Goal: Task Accomplishment & Management: Use online tool/utility

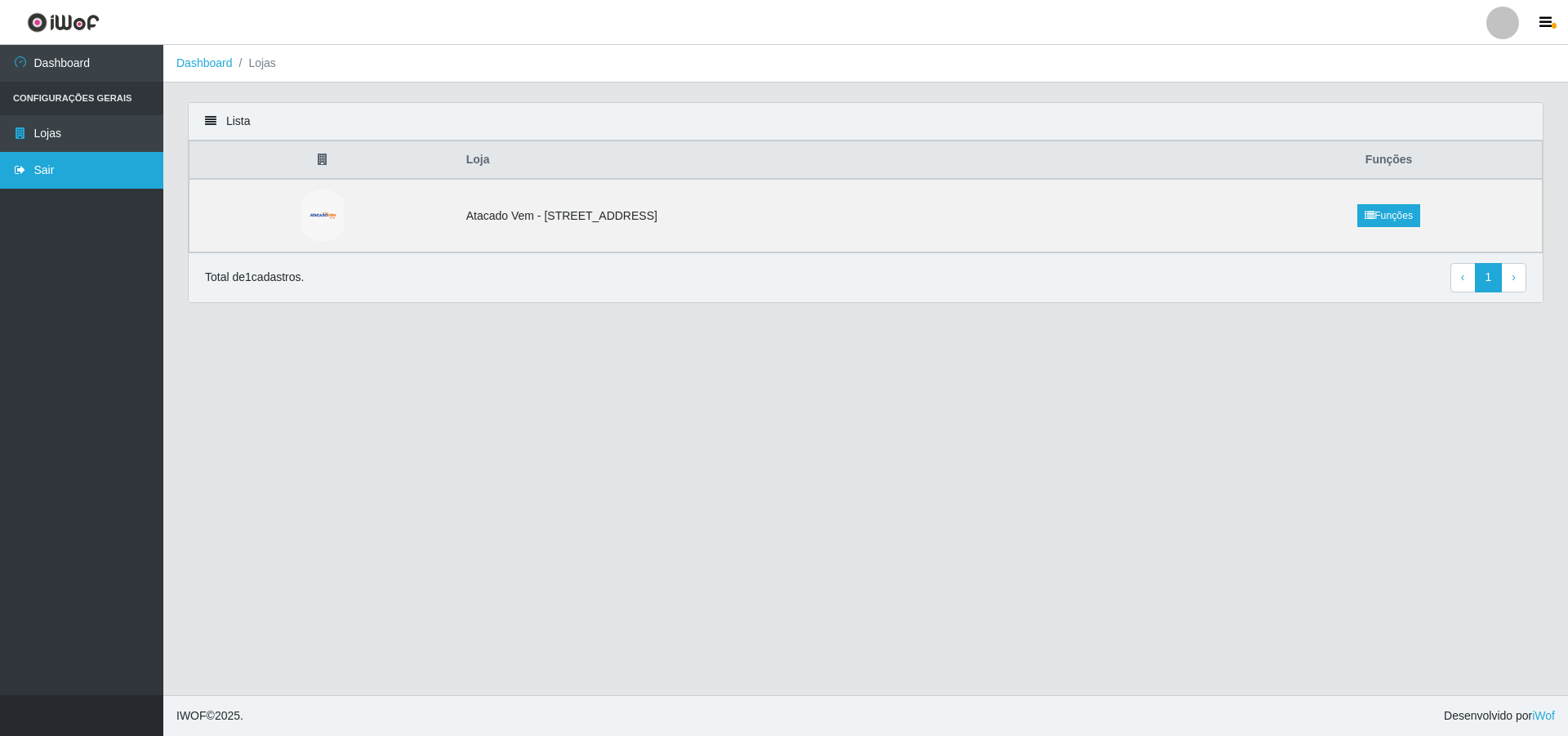
click at [56, 174] on link "Sair" at bounding box center [81, 170] width 163 height 36
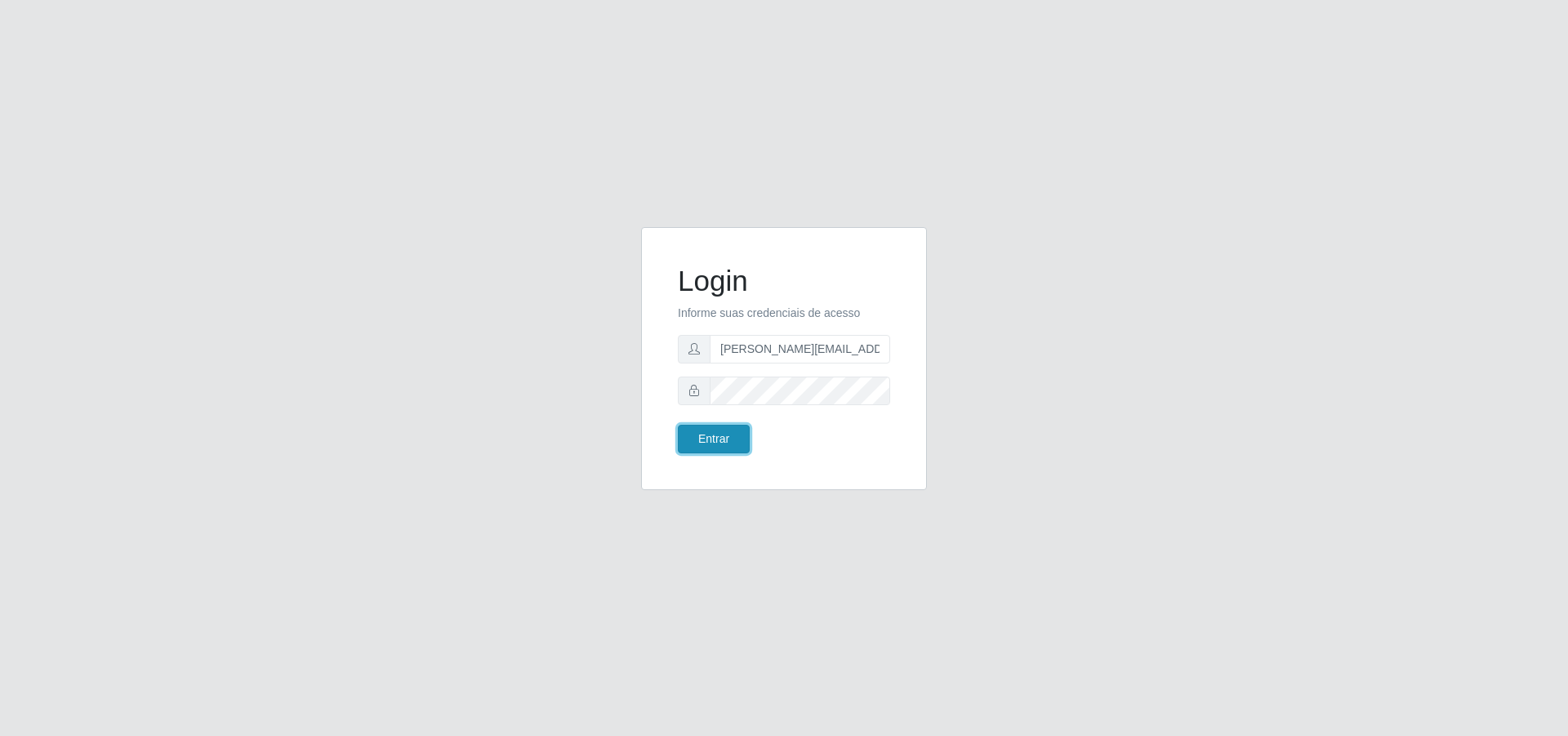
click at [734, 431] on button "Entrar" at bounding box center [713, 438] width 72 height 29
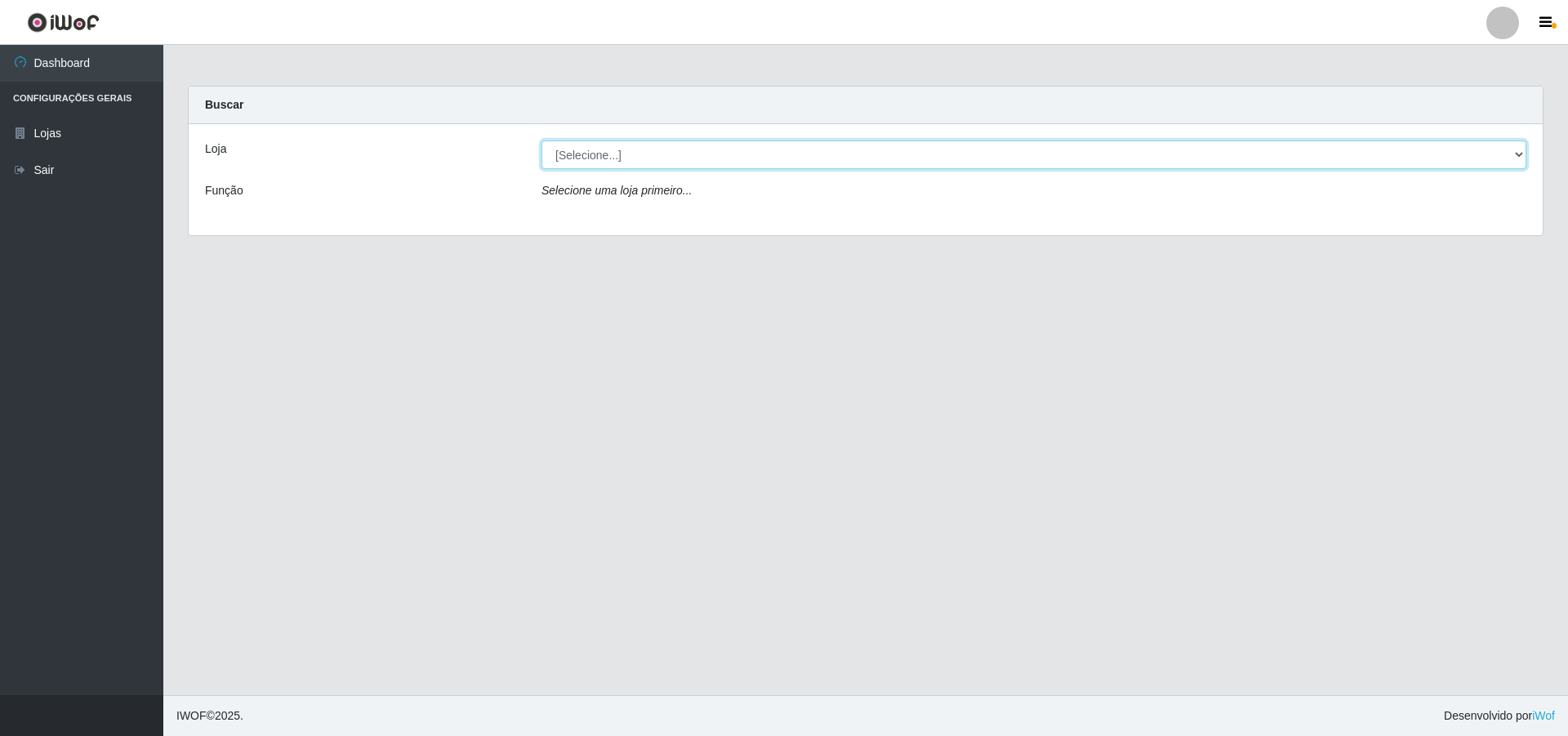
click at [617, 144] on select "[Selecione...] Atacado Vem - [STREET_ADDRESS]" at bounding box center [1034, 155] width 984 height 29
select select "461"
click at [542, 141] on select "[Selecione...] Atacado Vem - [STREET_ADDRESS]" at bounding box center [1034, 155] width 984 height 29
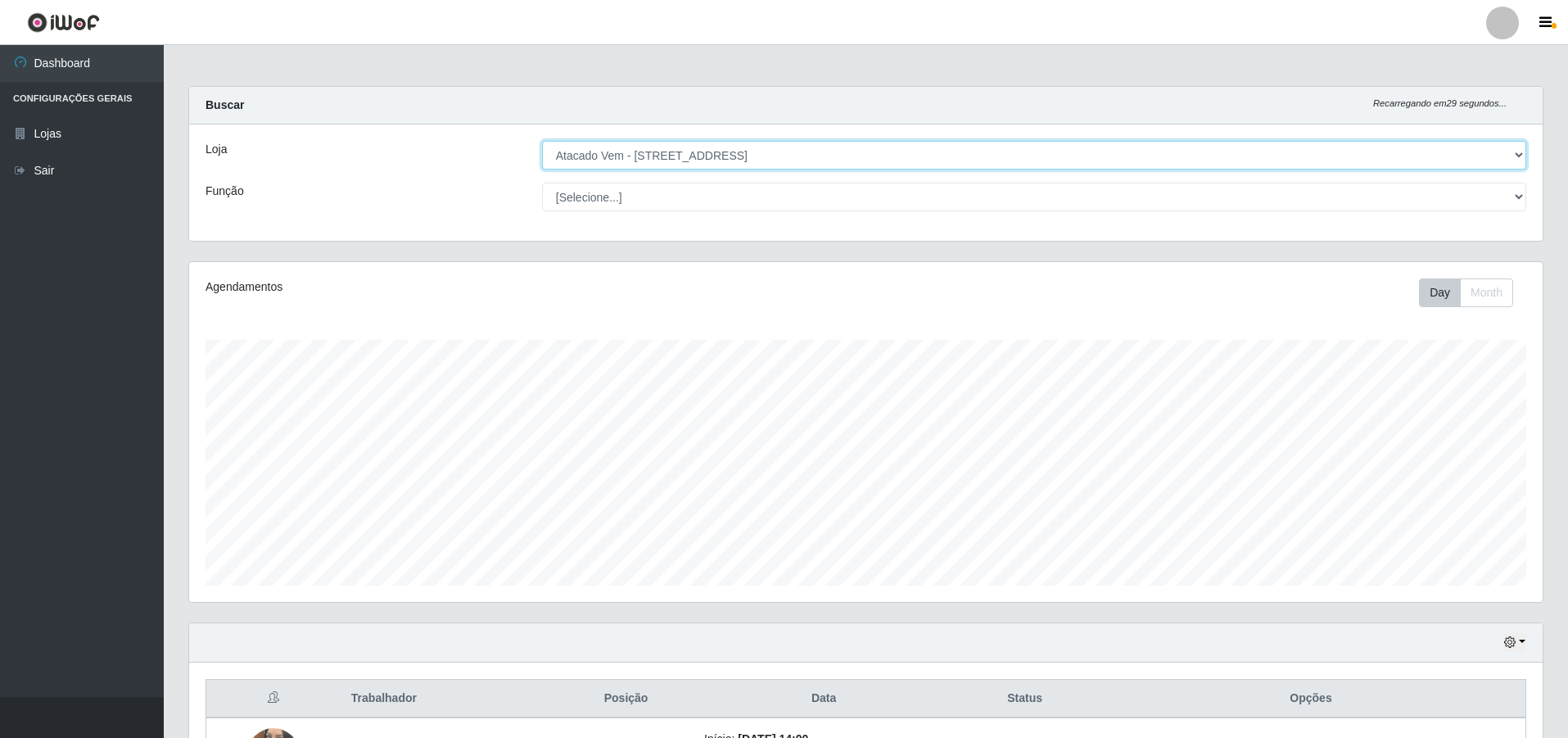
scroll to position [340, 1354]
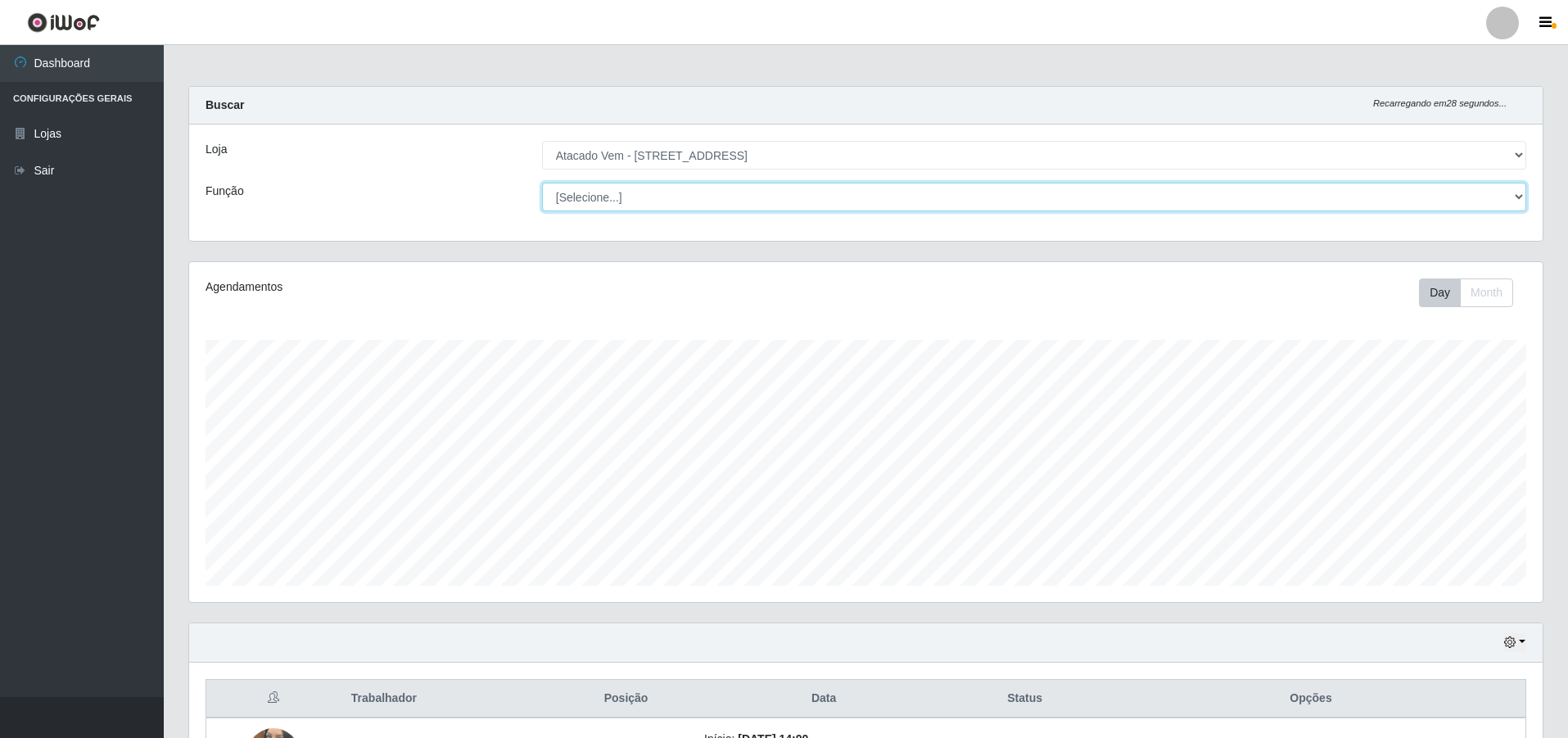
drag, startPoint x: 620, startPoint y: 166, endPoint x: 627, endPoint y: 200, distance: 34.7
click at [627, 200] on select "[Selecione...] Carregador e Descarregador de Caminhão Carregador e Descarregado…" at bounding box center [1034, 196] width 985 height 29
click at [542, 182] on select "[Selecione...] Carregador e Descarregador de Caminhão Carregador e Descarregado…" at bounding box center [1034, 196] width 985 height 29
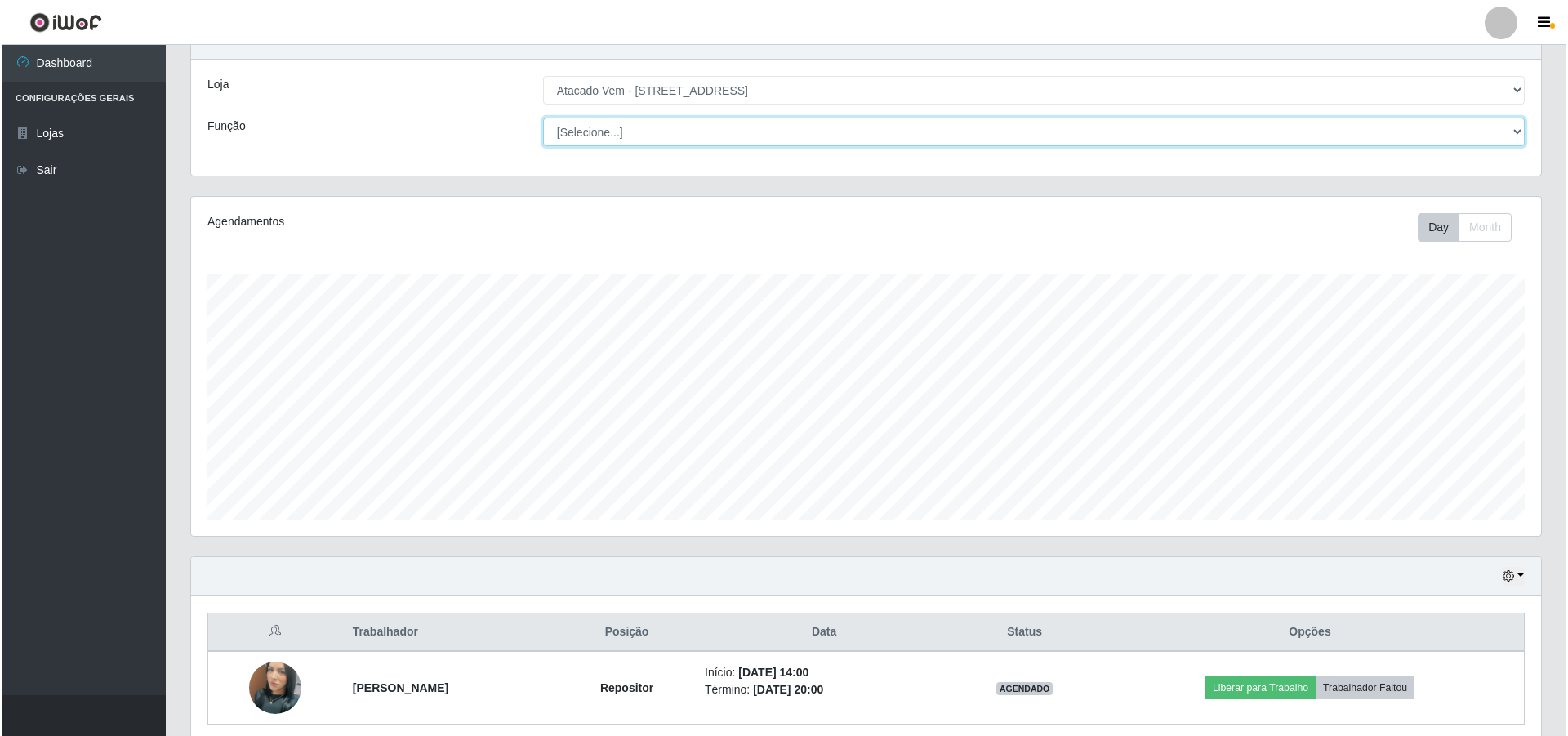
scroll to position [131, 0]
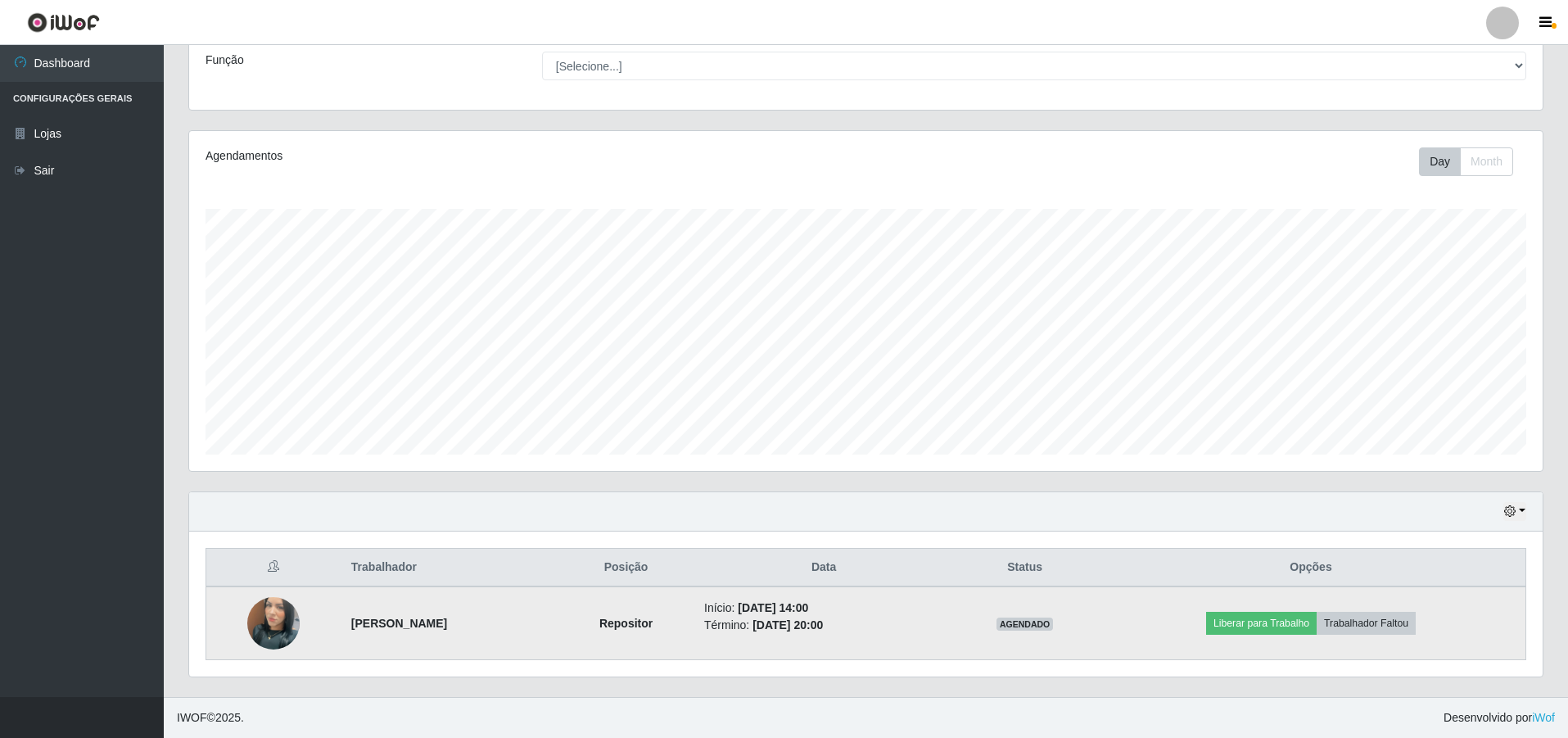
click at [252, 634] on img at bounding box center [274, 624] width 52 height 94
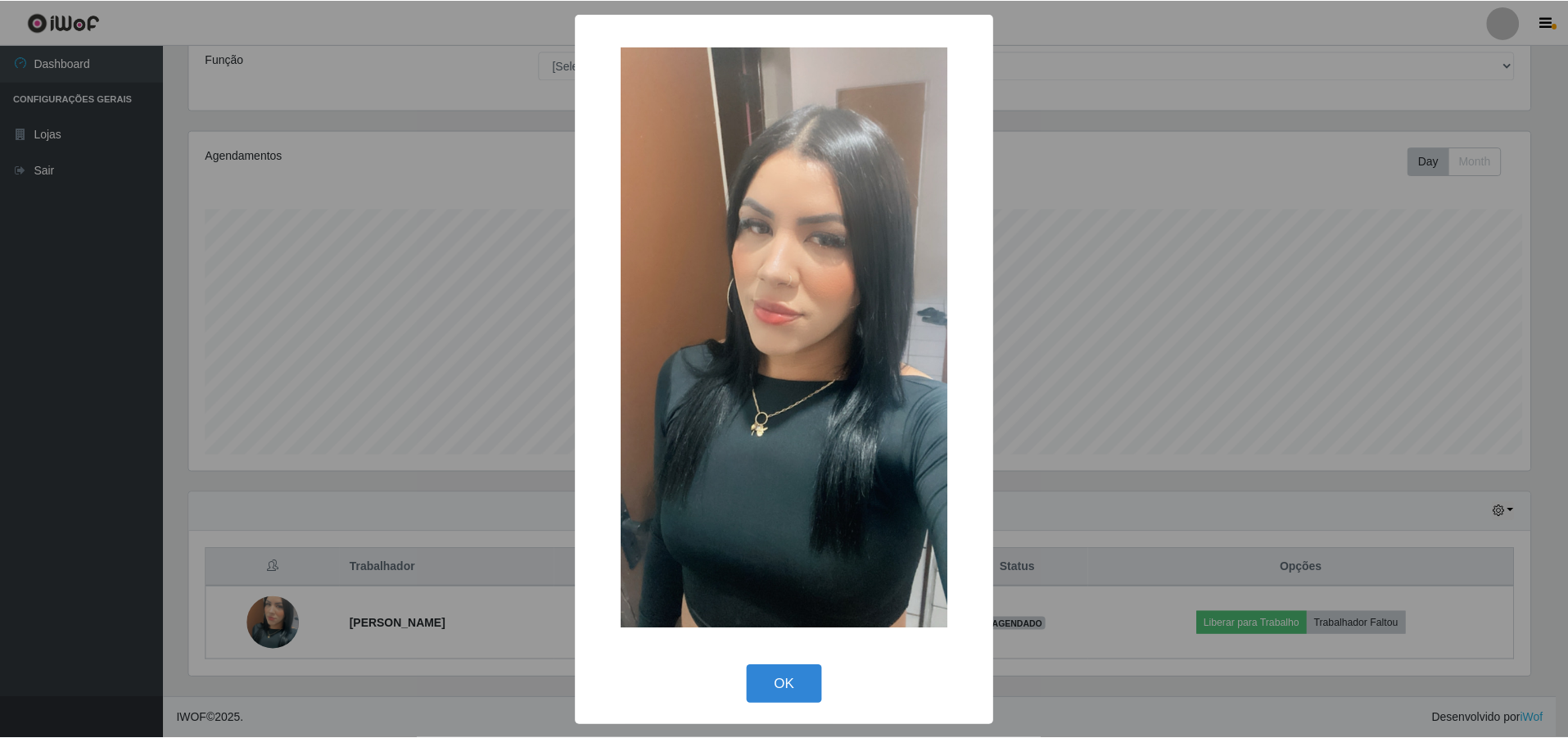
scroll to position [340, 1345]
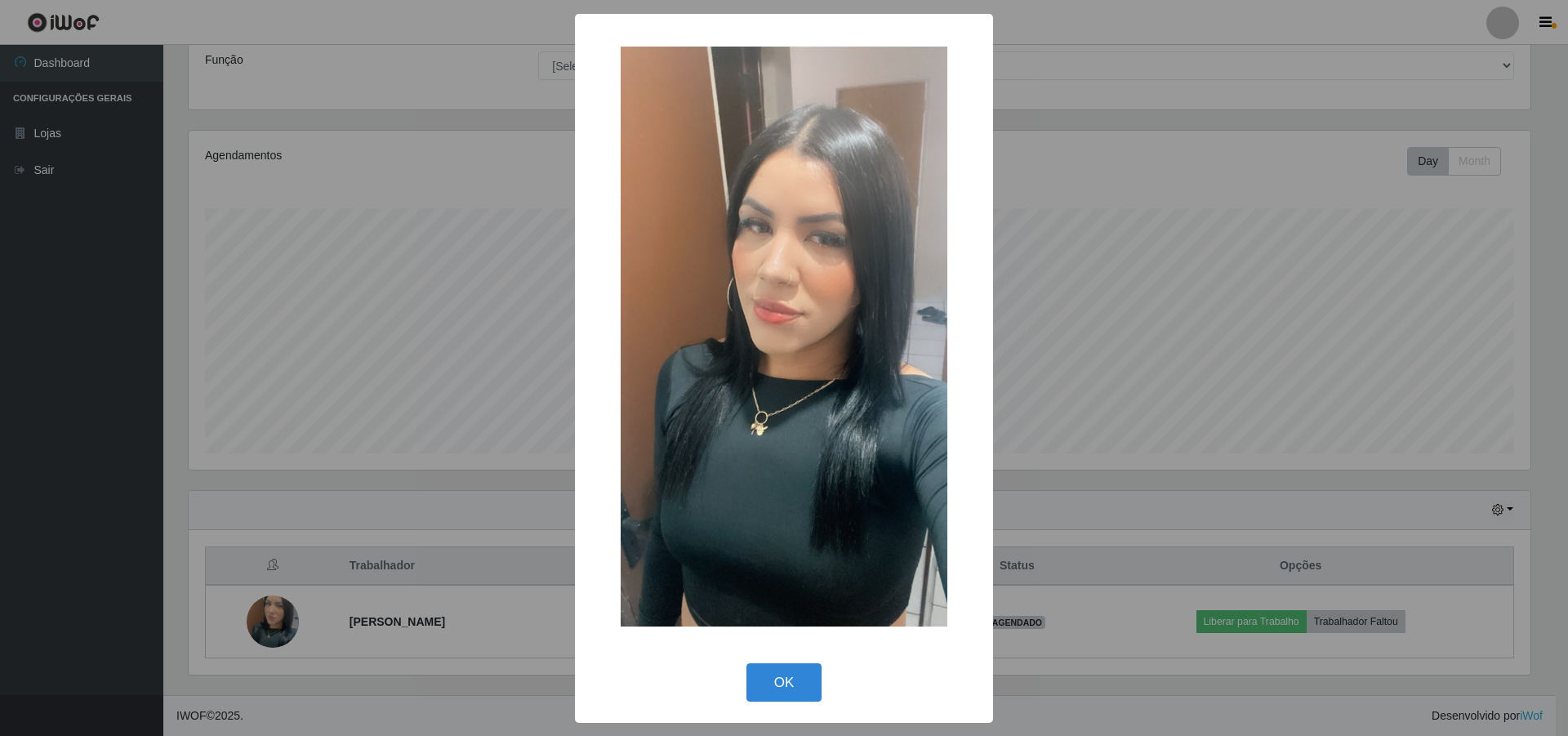
click at [372, 458] on div "× OK Cancel" at bounding box center [784, 368] width 1568 height 736
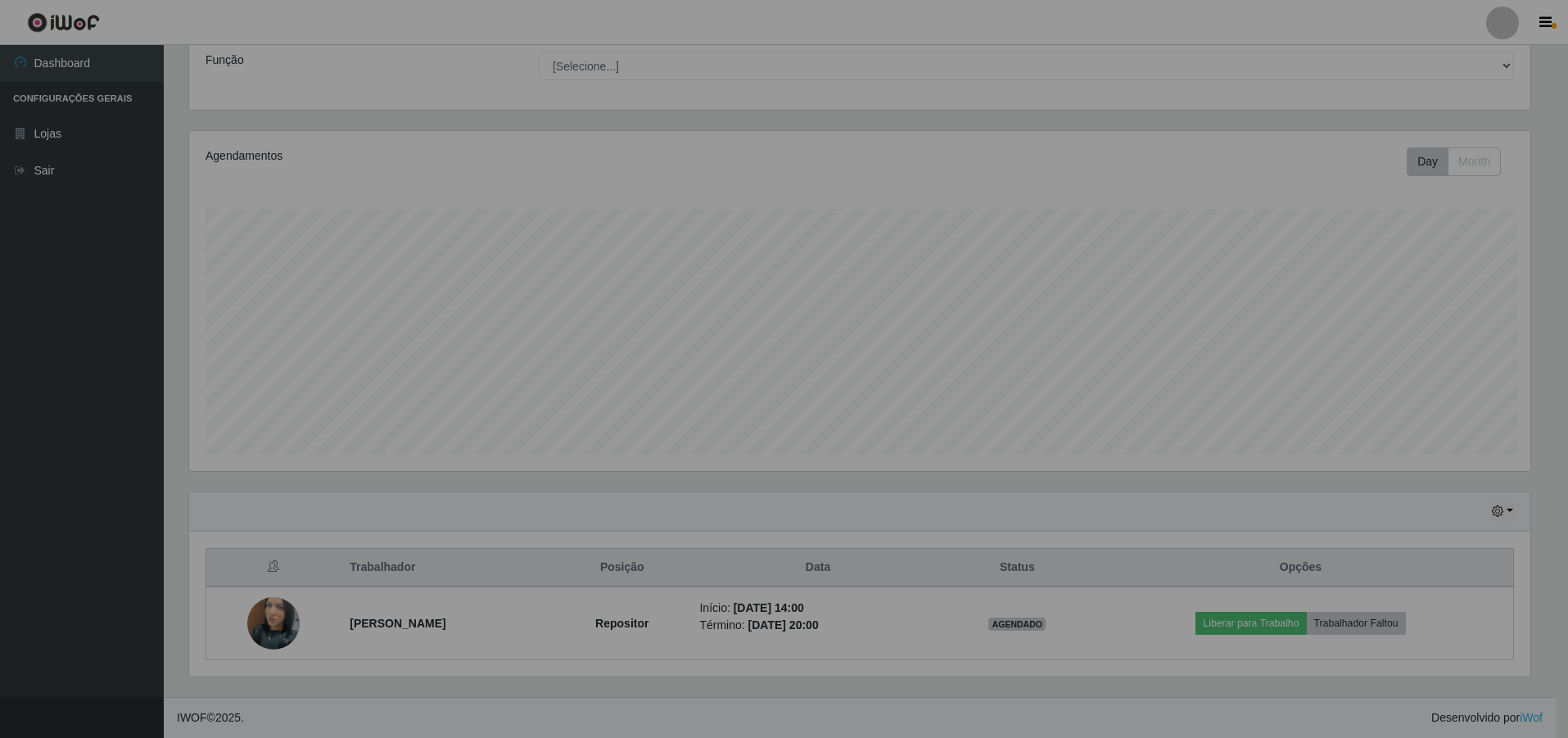
scroll to position [340, 1354]
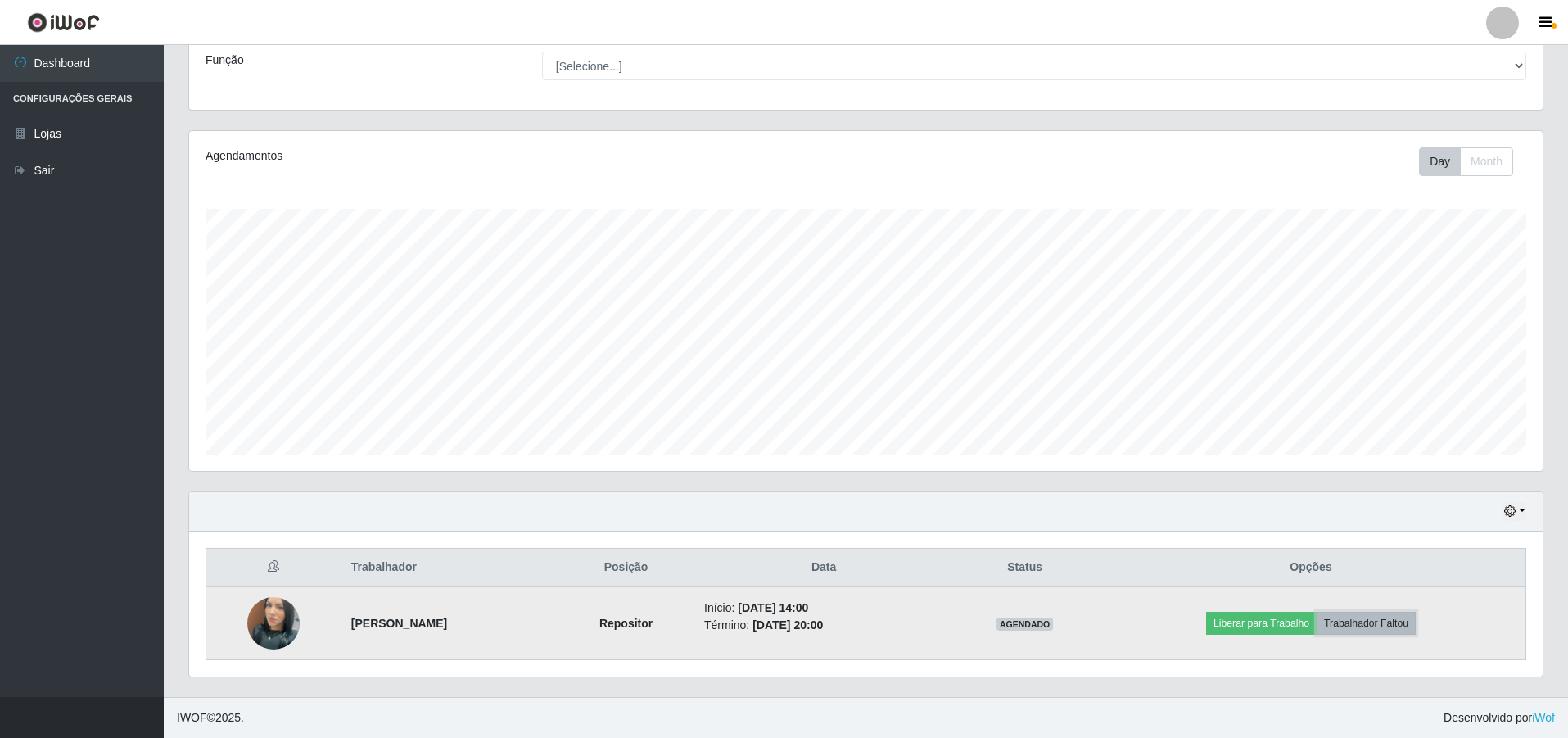
click at [1404, 623] on button "Trabalhador Faltou" at bounding box center [1366, 623] width 99 height 23
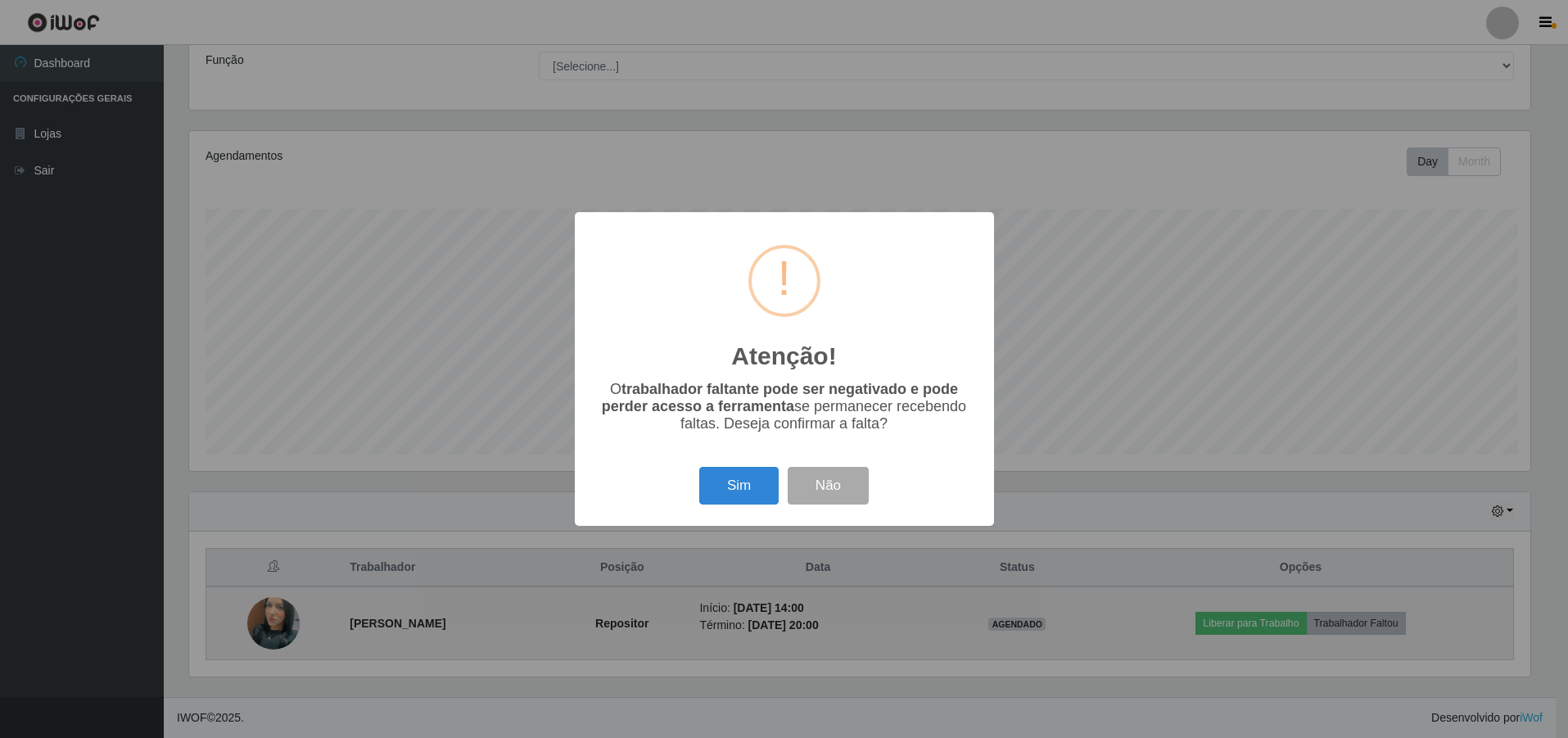
scroll to position [340, 1345]
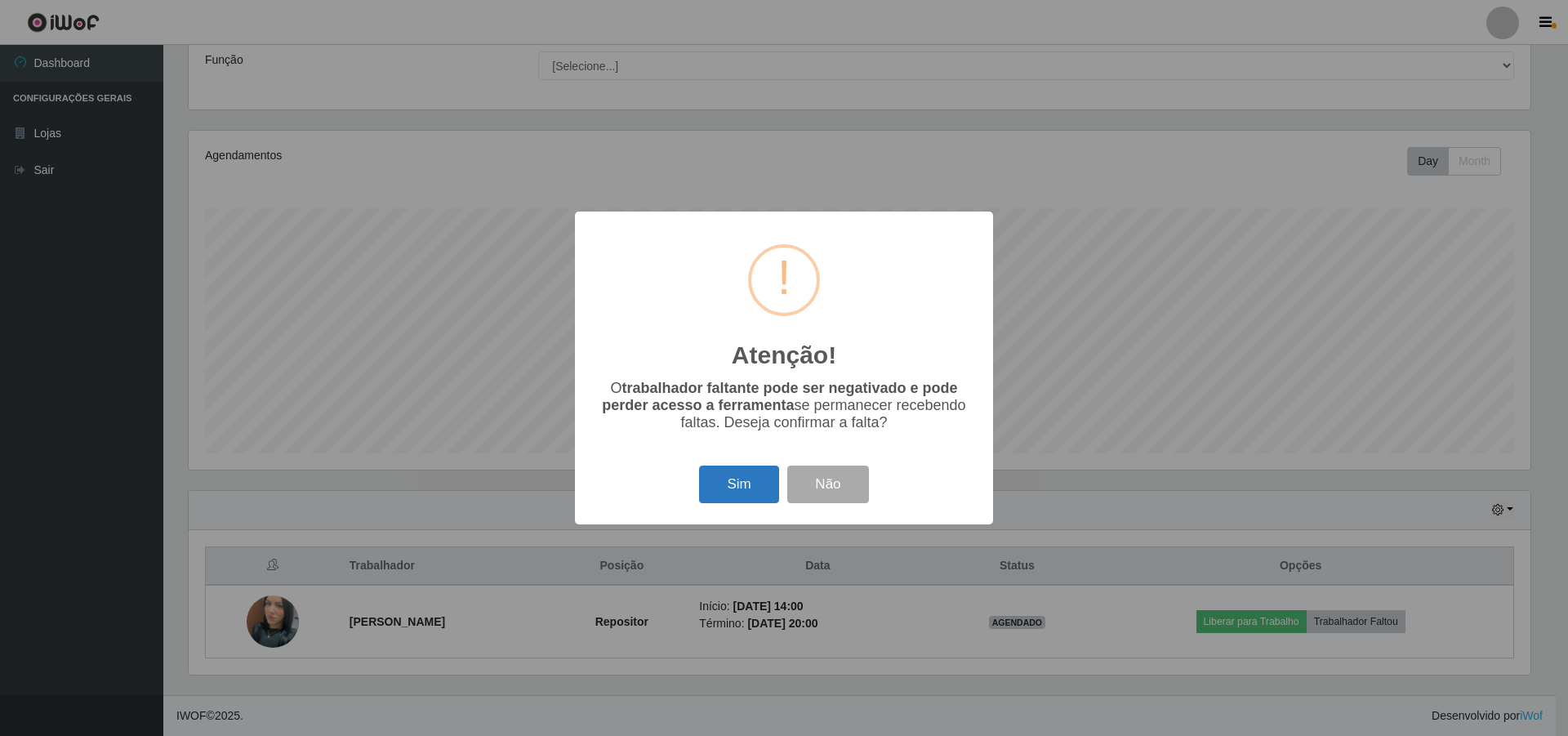
click at [723, 489] on button "Sim" at bounding box center [738, 484] width 79 height 38
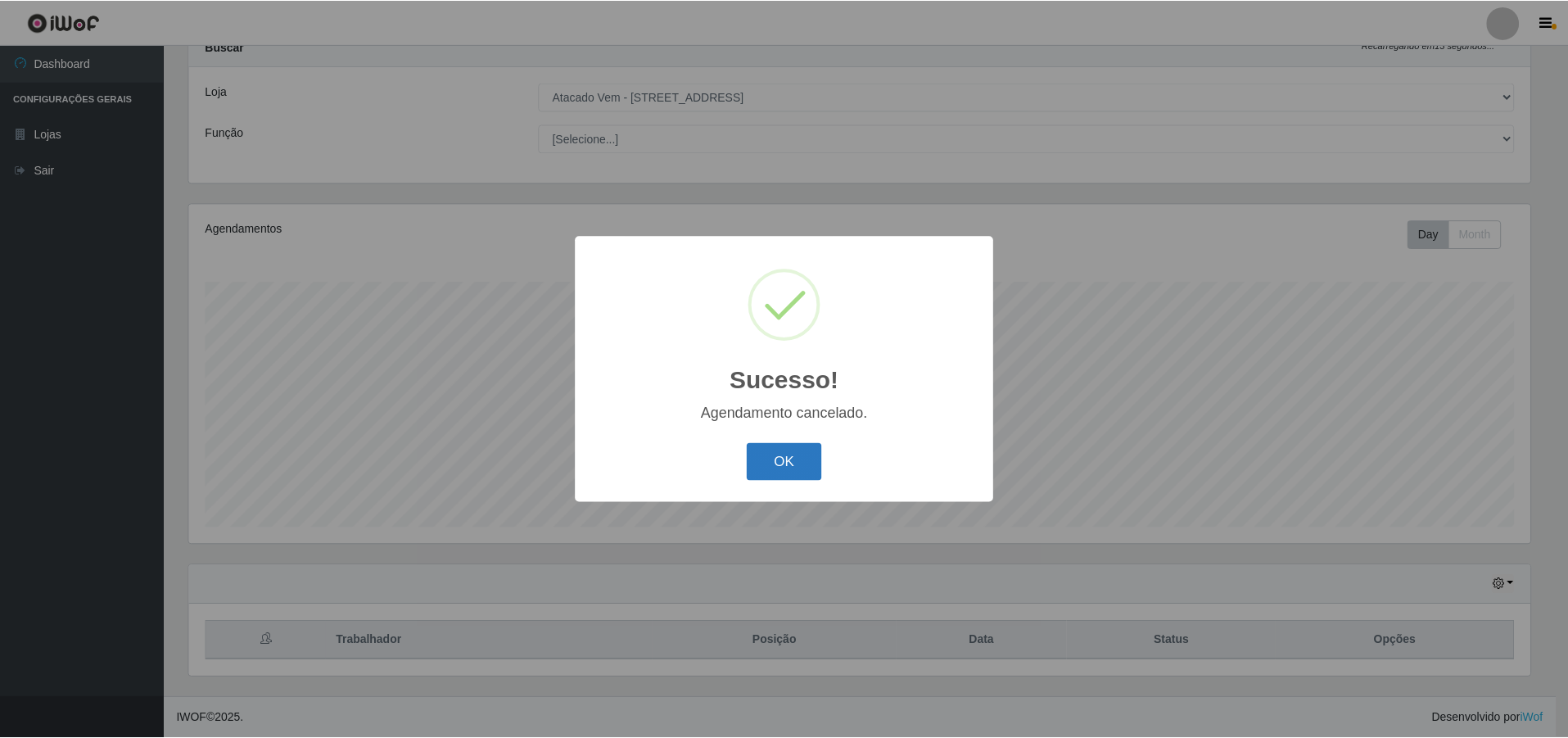
scroll to position [58, 0]
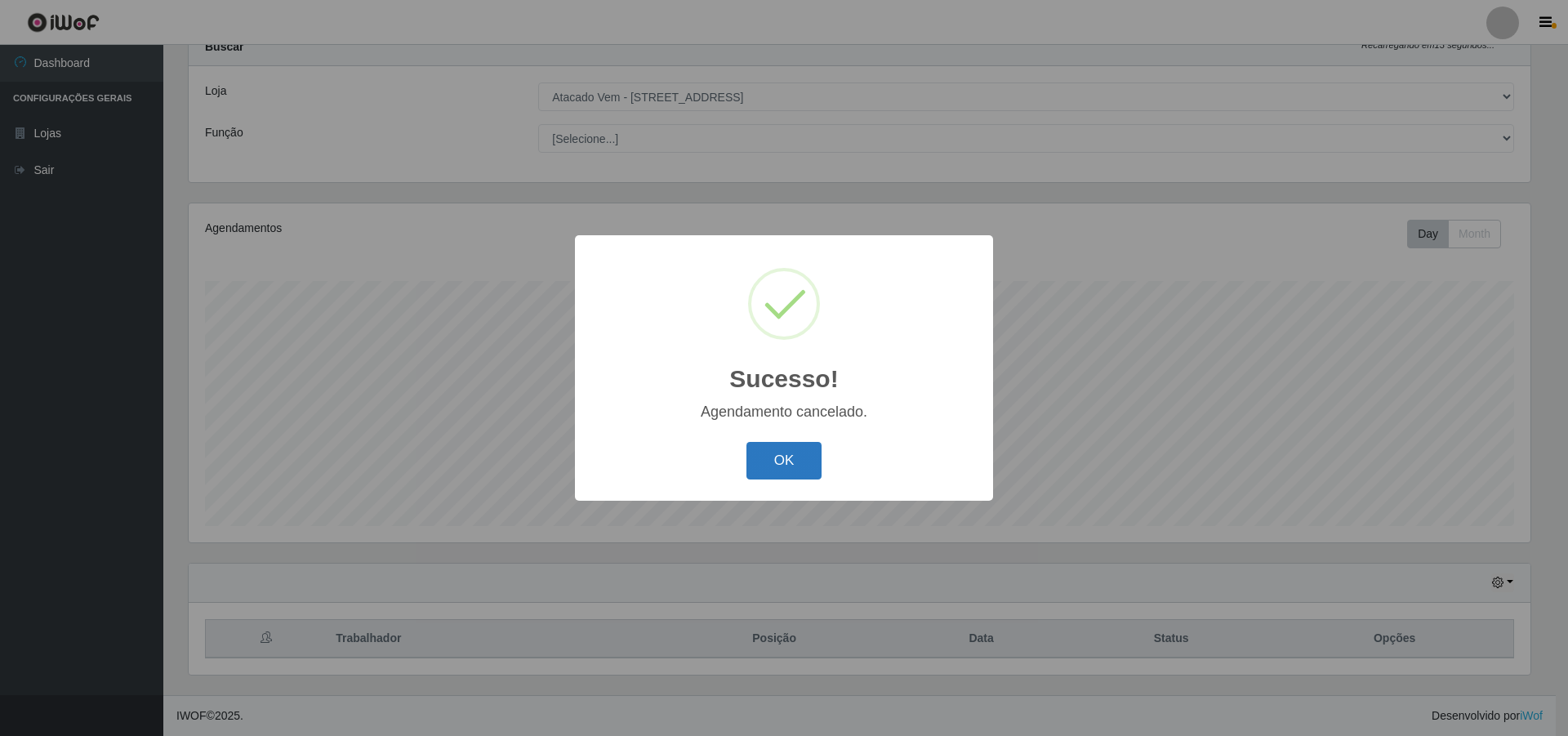
click at [786, 475] on button "OK" at bounding box center [784, 461] width 76 height 38
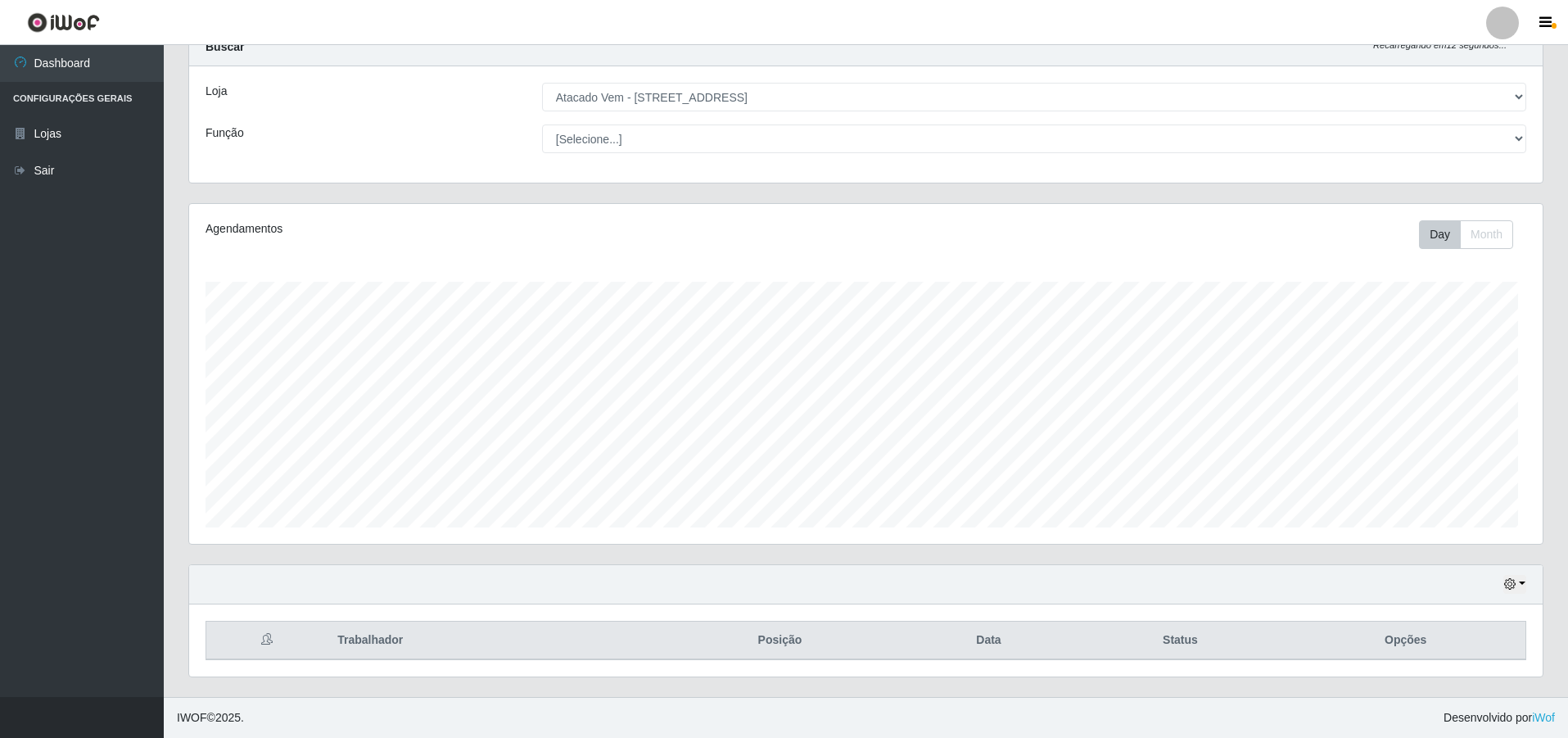
scroll to position [340, 1354]
click at [1509, 587] on icon "button" at bounding box center [1510, 584] width 11 height 11
click at [1453, 515] on button "1 Semana" at bounding box center [1460, 523] width 129 height 35
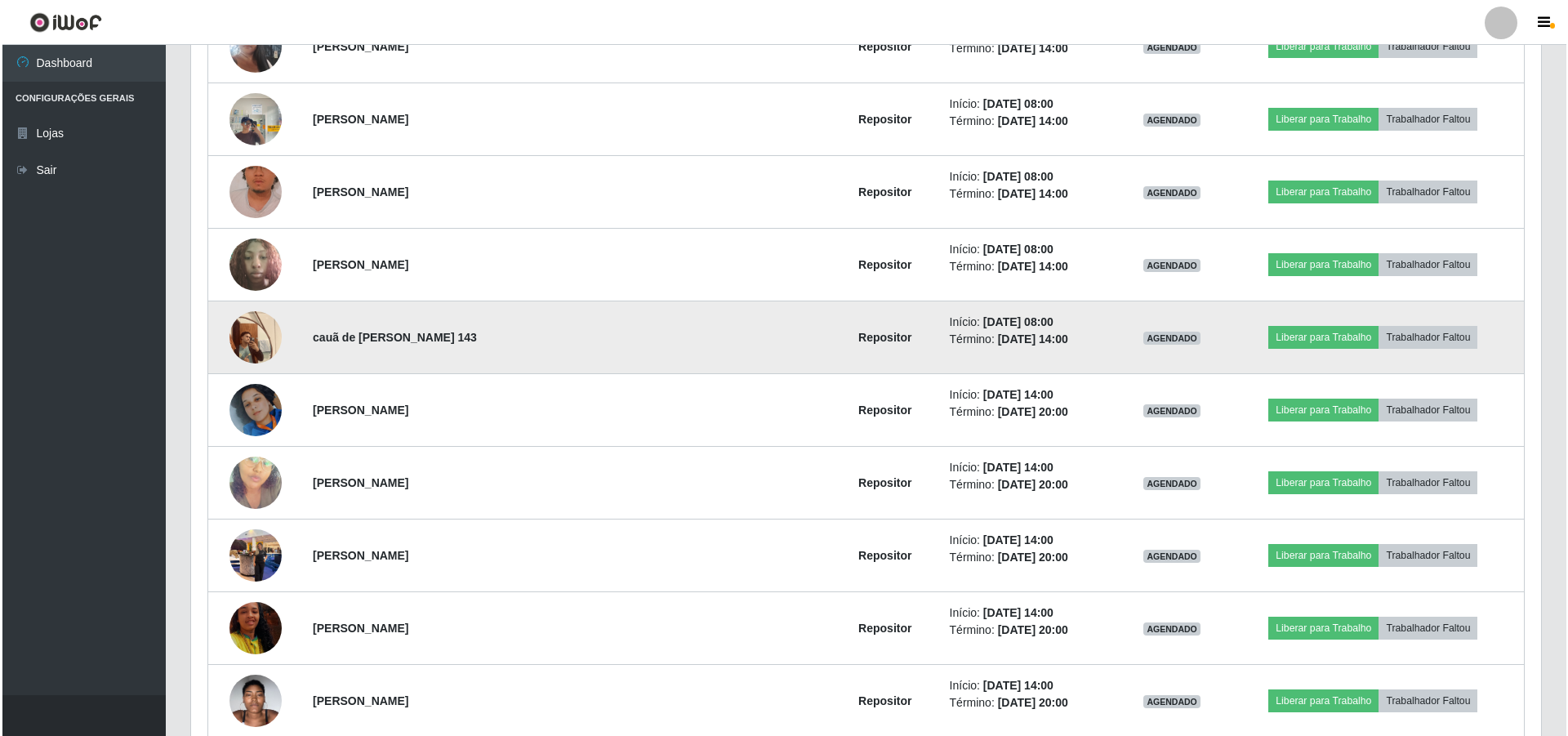
scroll to position [712, 0]
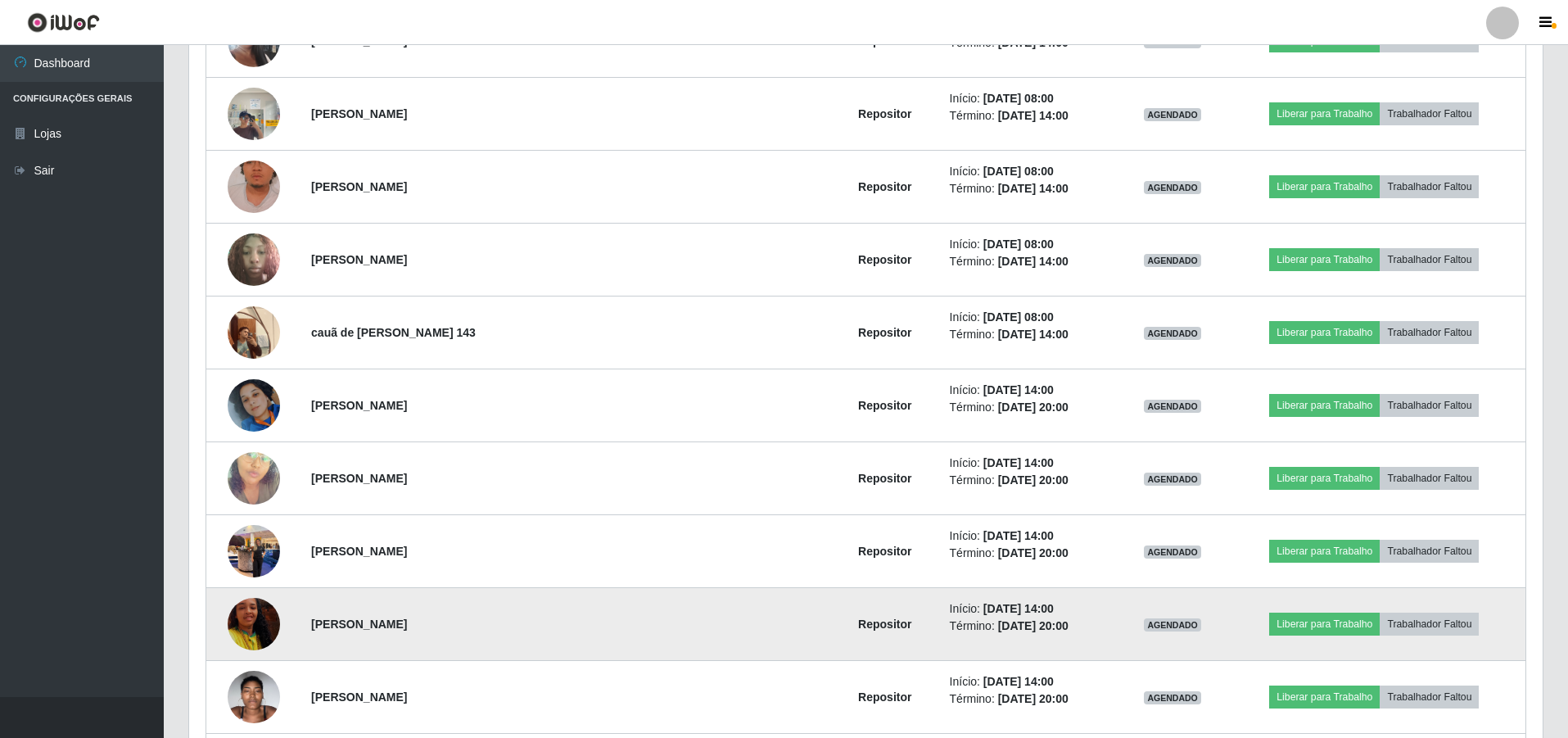
click at [276, 616] on img at bounding box center [254, 625] width 52 height 94
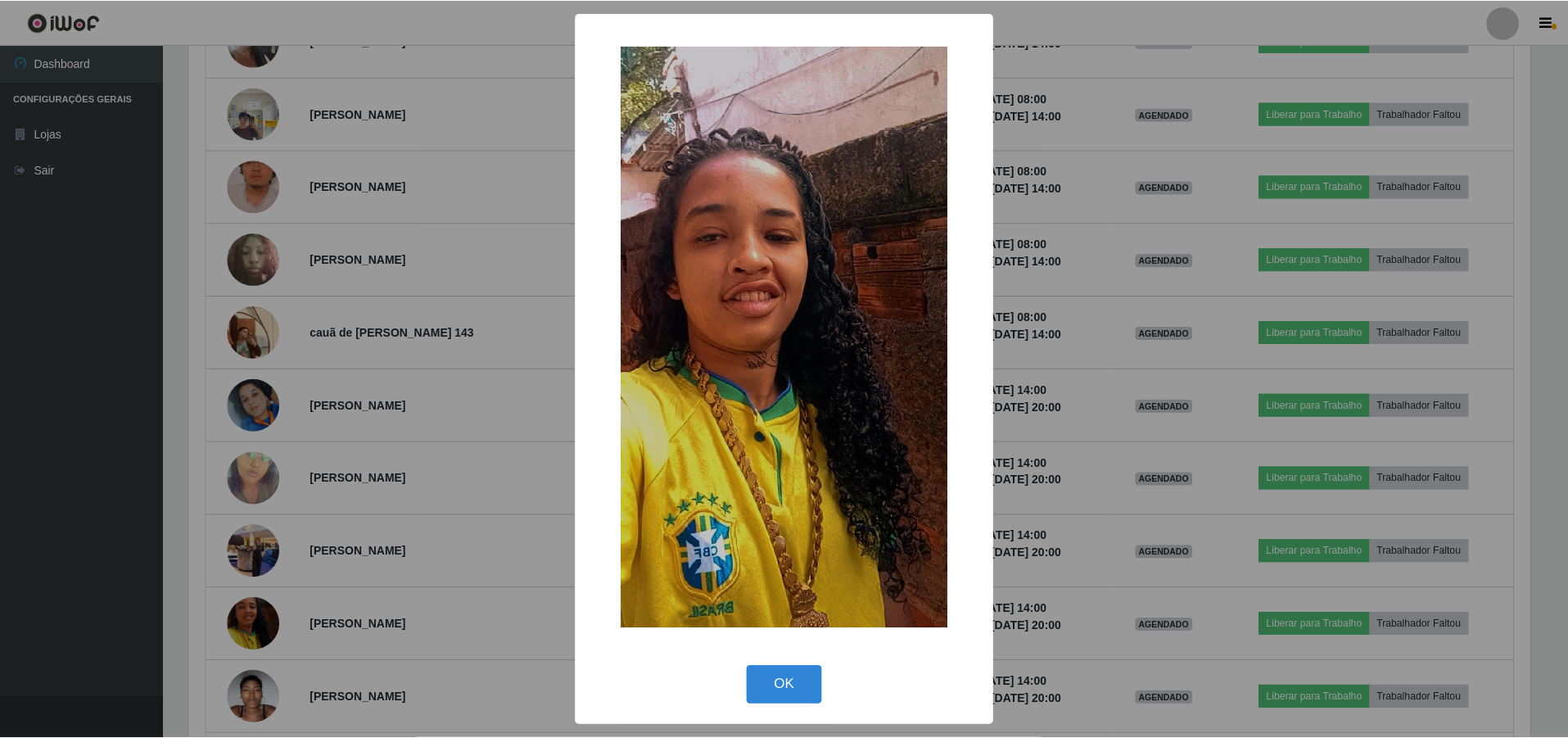
scroll to position [340, 1345]
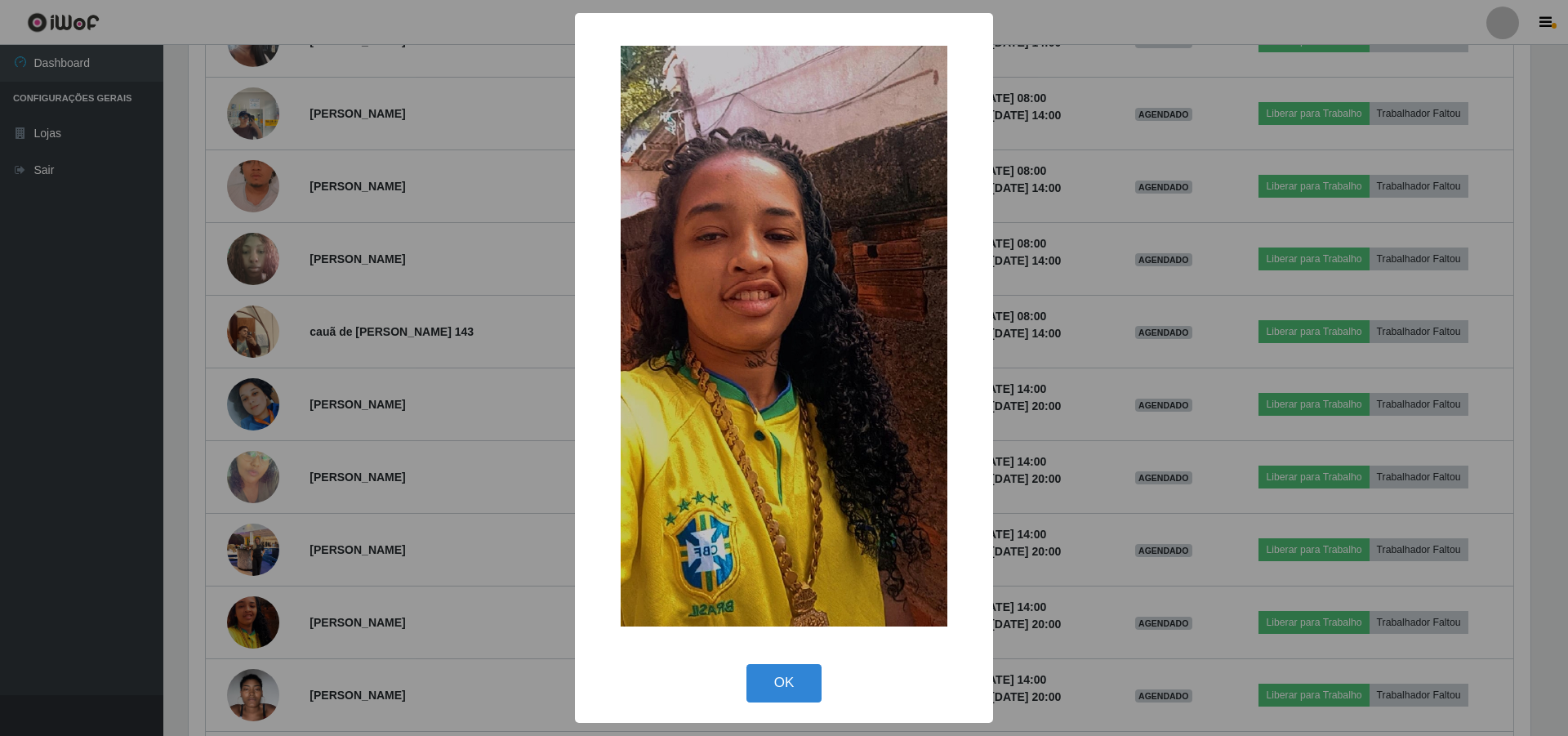
click at [428, 470] on div "× OK Cancel" at bounding box center [784, 368] width 1568 height 736
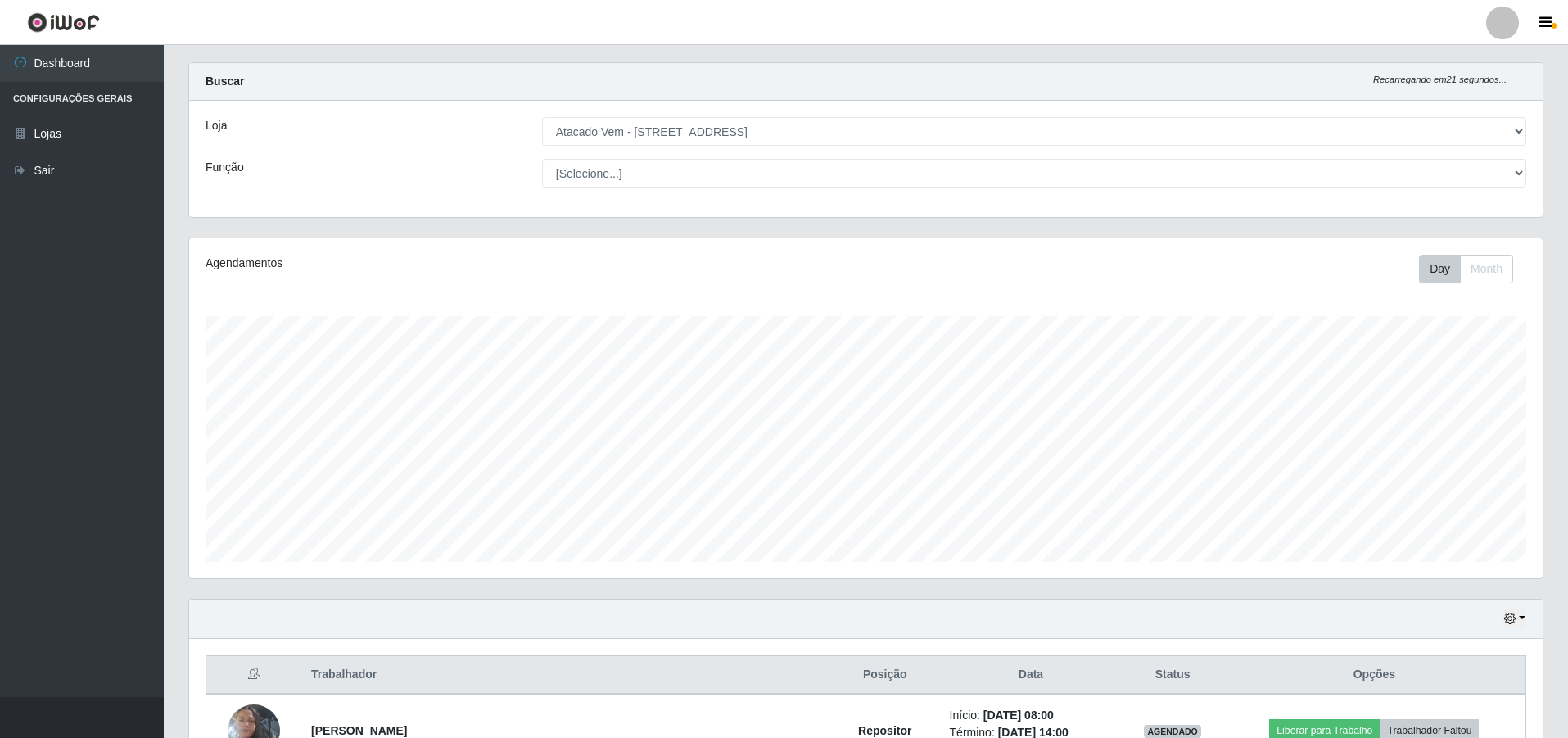
scroll to position [0, 0]
